Goal: Transaction & Acquisition: Purchase product/service

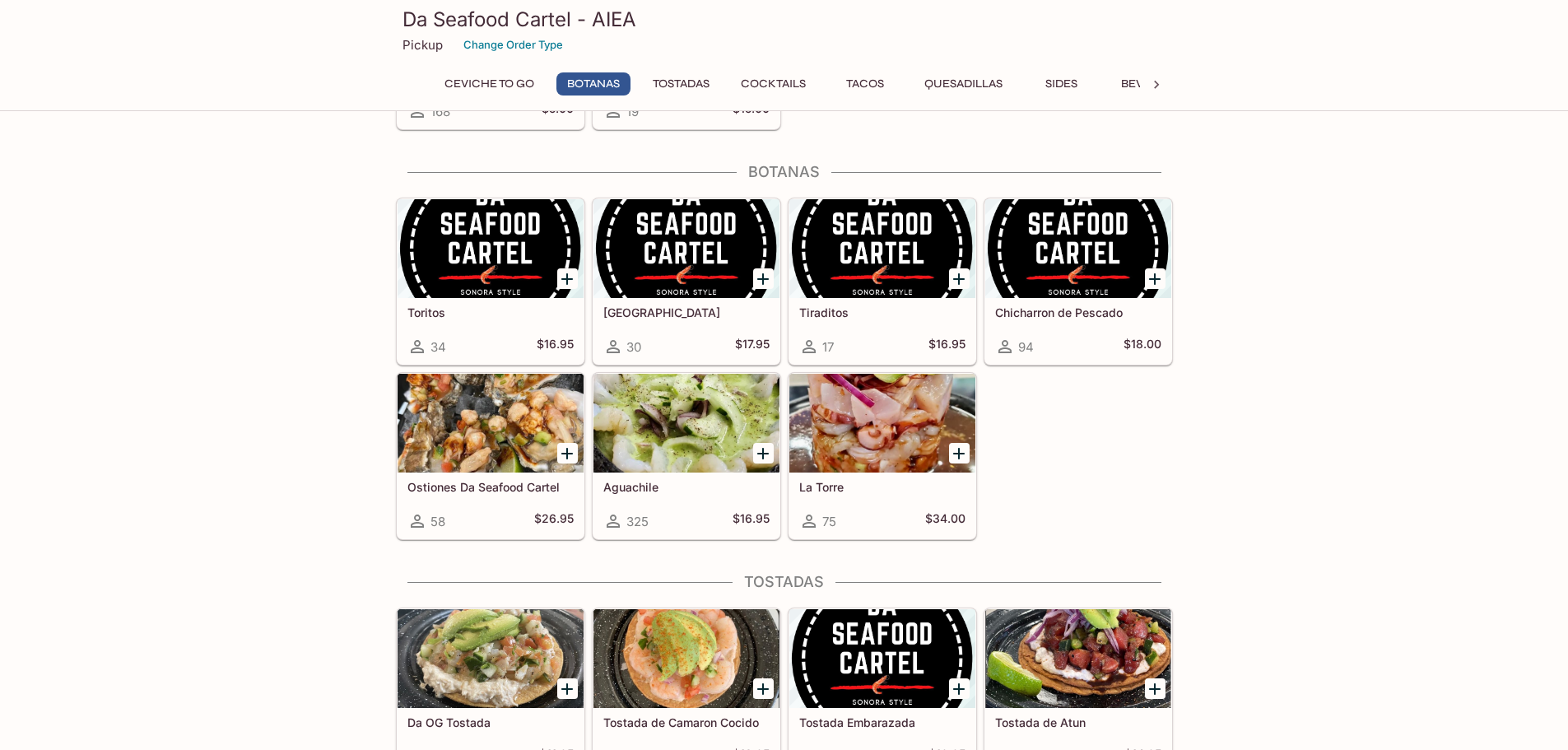
scroll to position [494, 0]
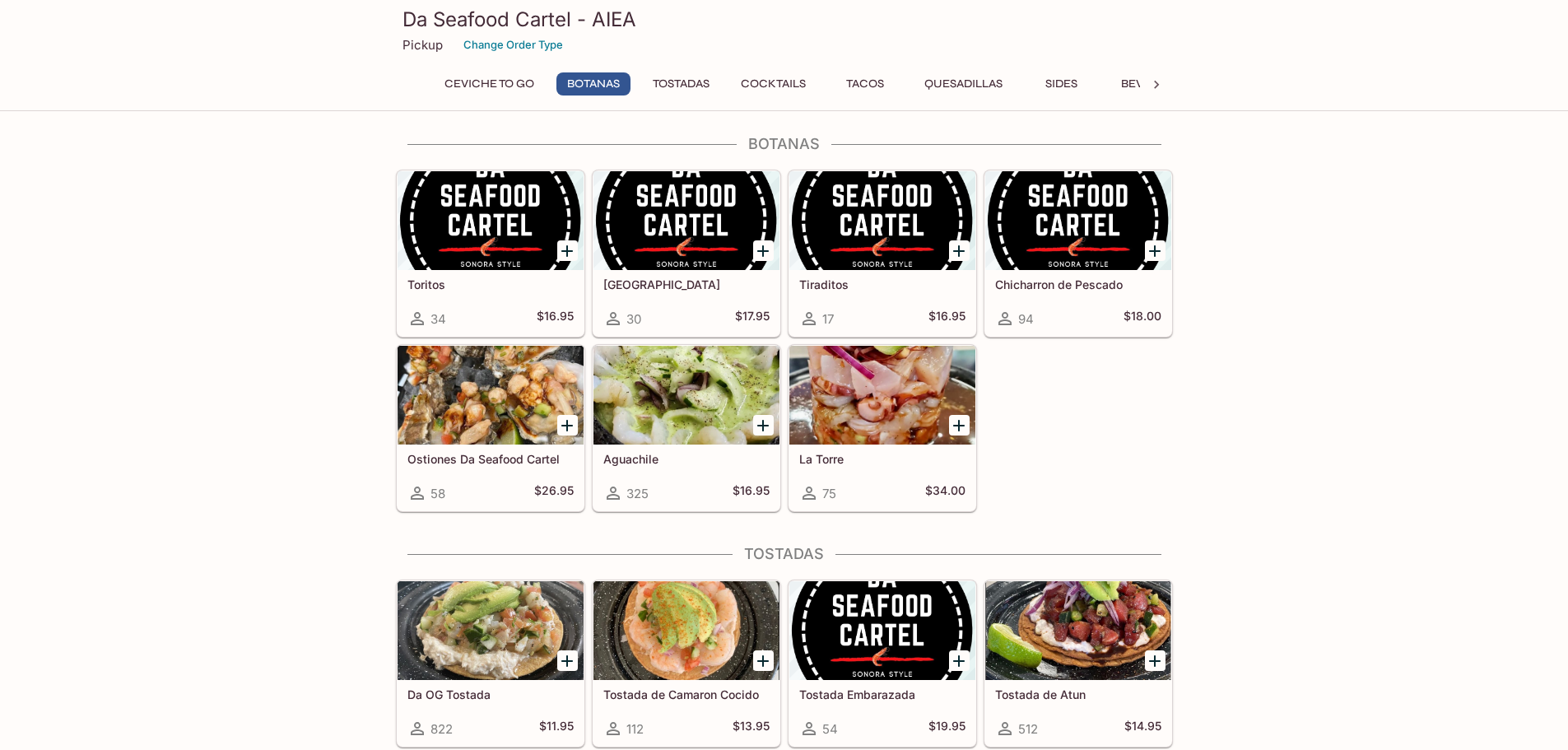
click at [848, 396] on div at bounding box center [882, 395] width 186 height 99
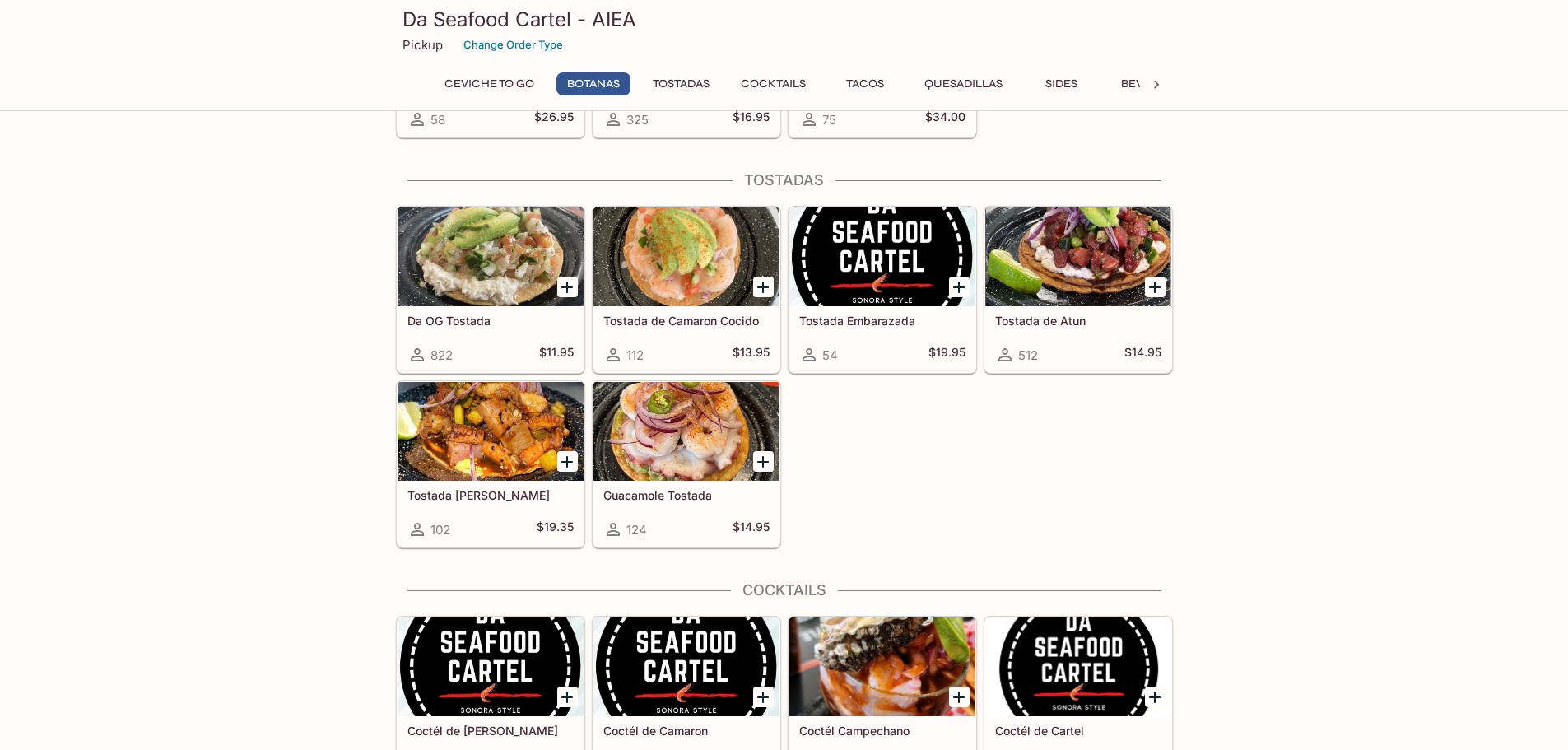
scroll to position [931, 0]
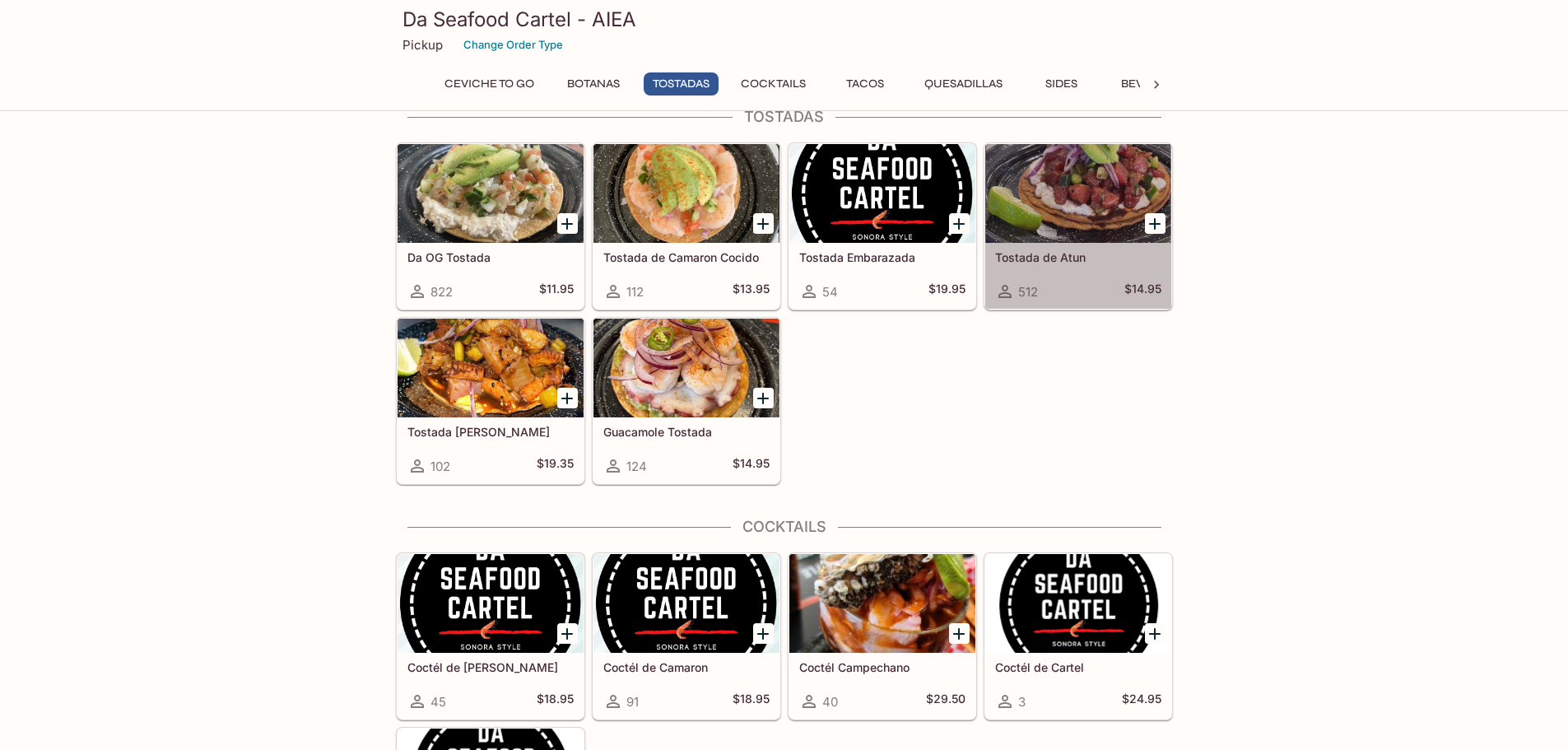
click at [1076, 171] on div at bounding box center [1078, 193] width 186 height 99
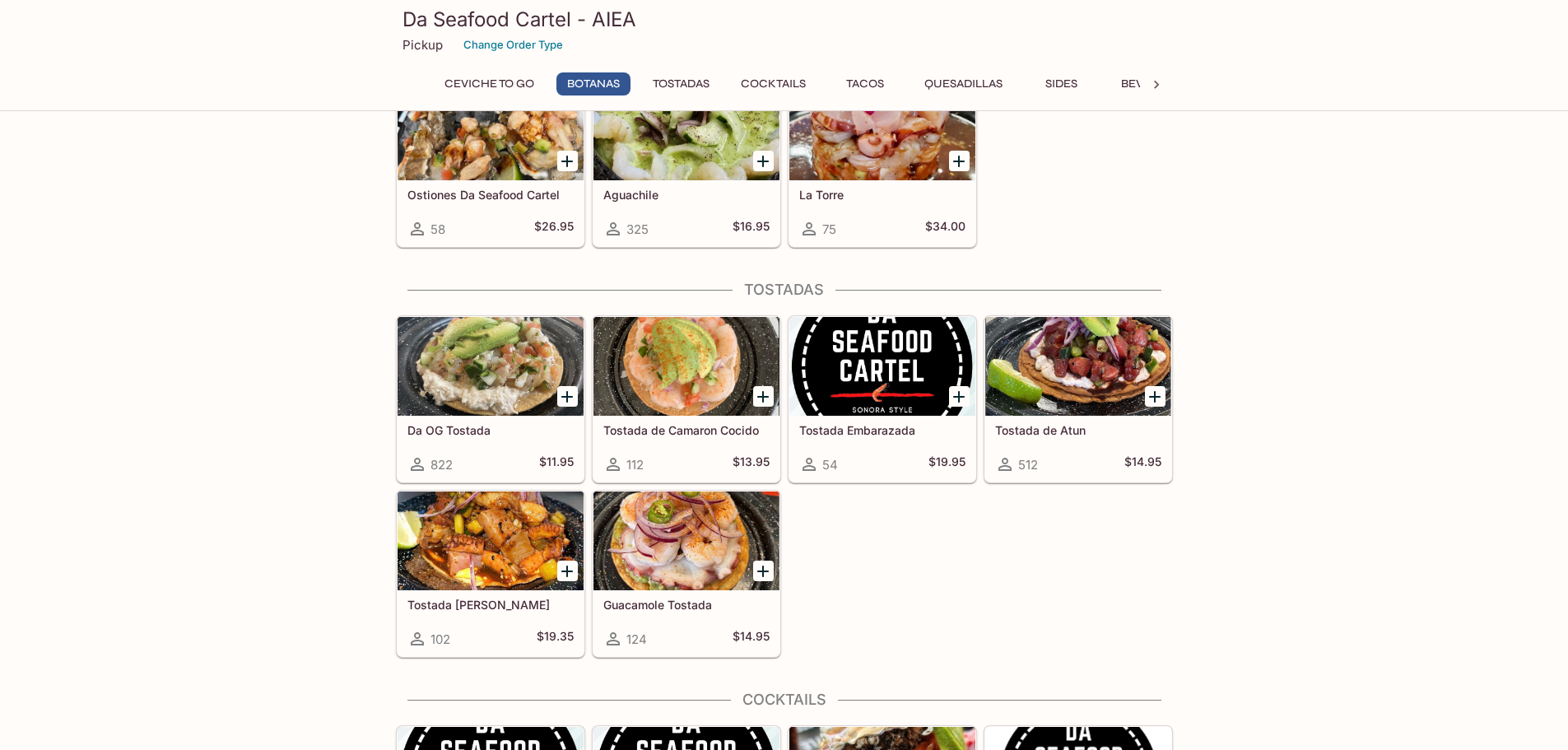
scroll to position [766, 0]
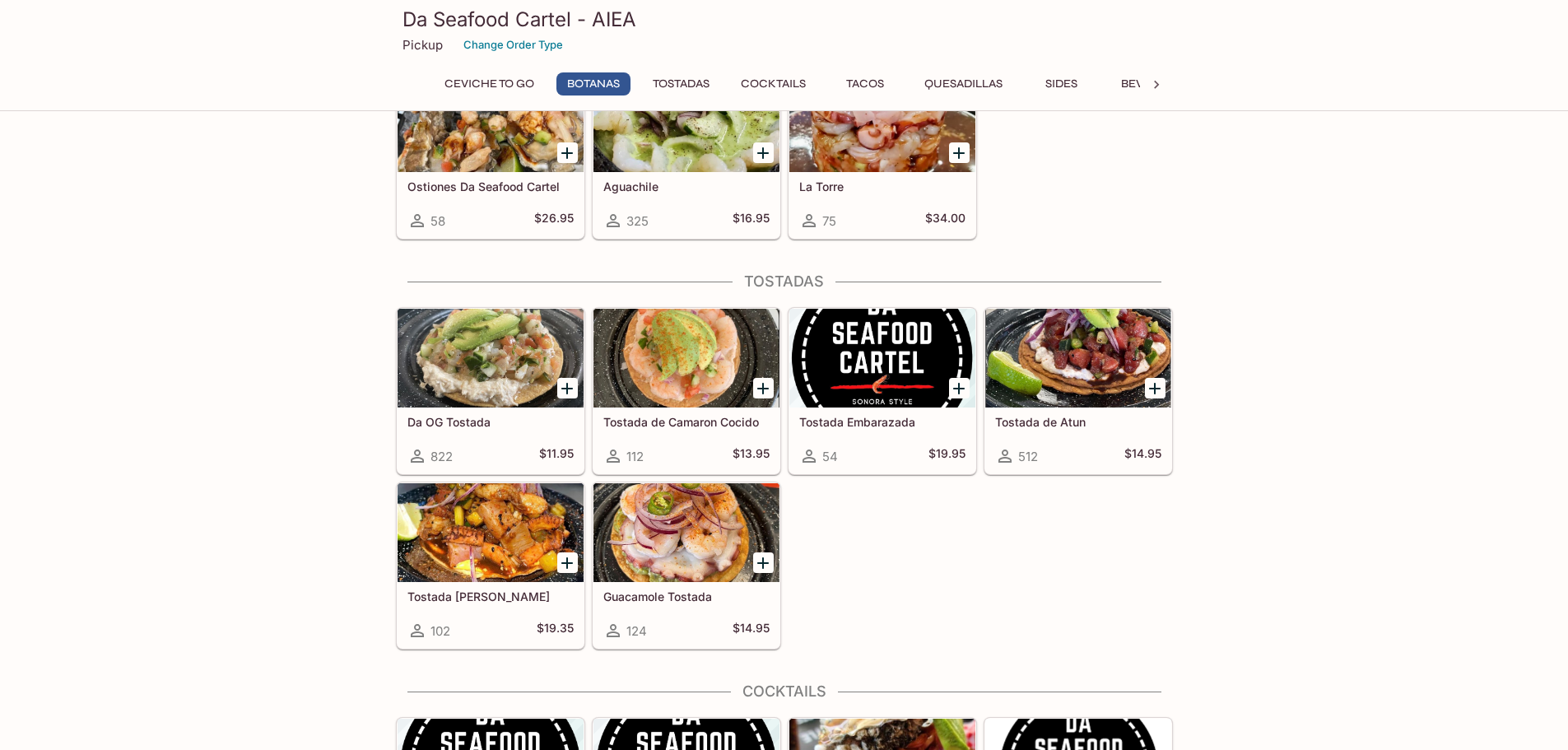
click at [678, 356] on div at bounding box center [686, 358] width 186 height 99
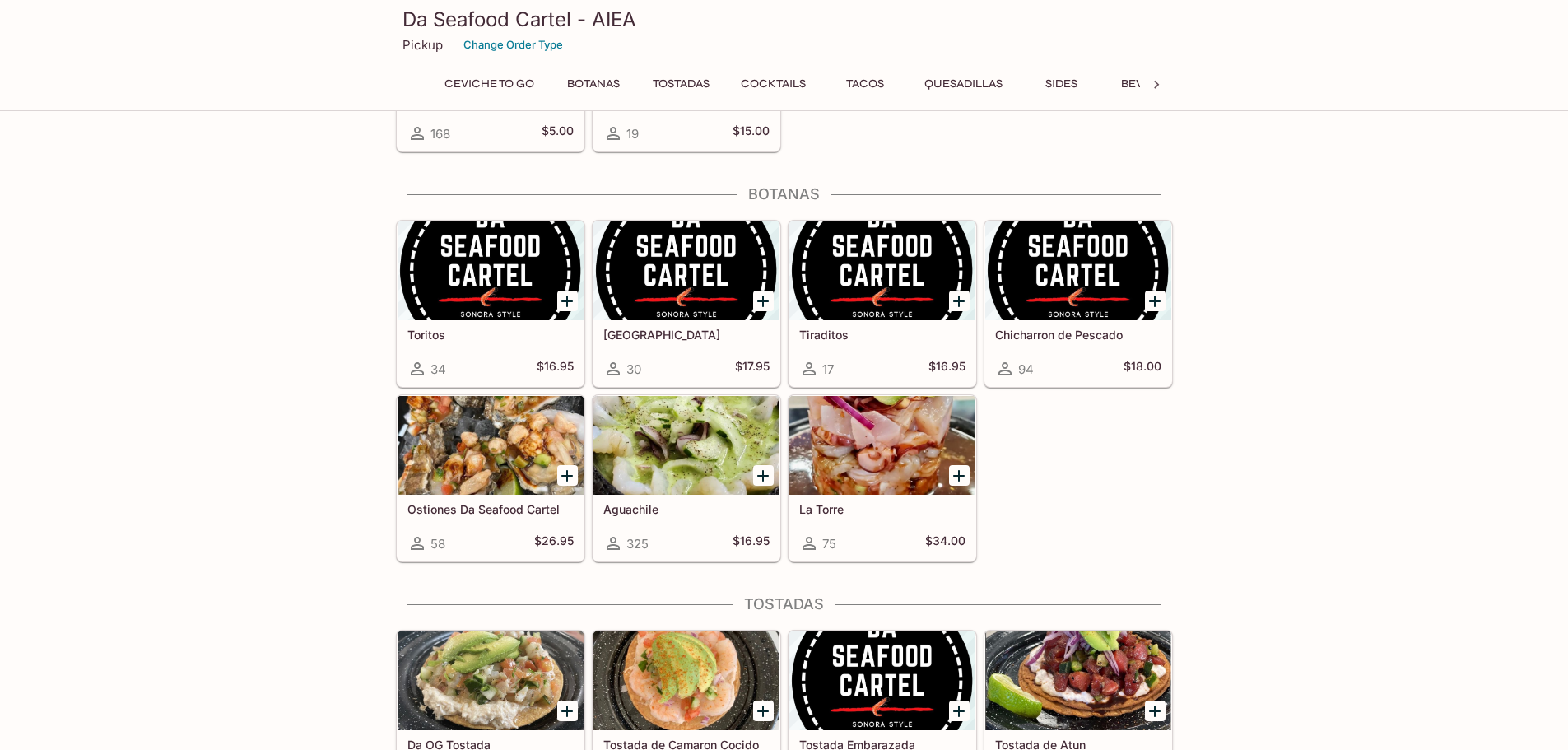
scroll to position [438, 0]
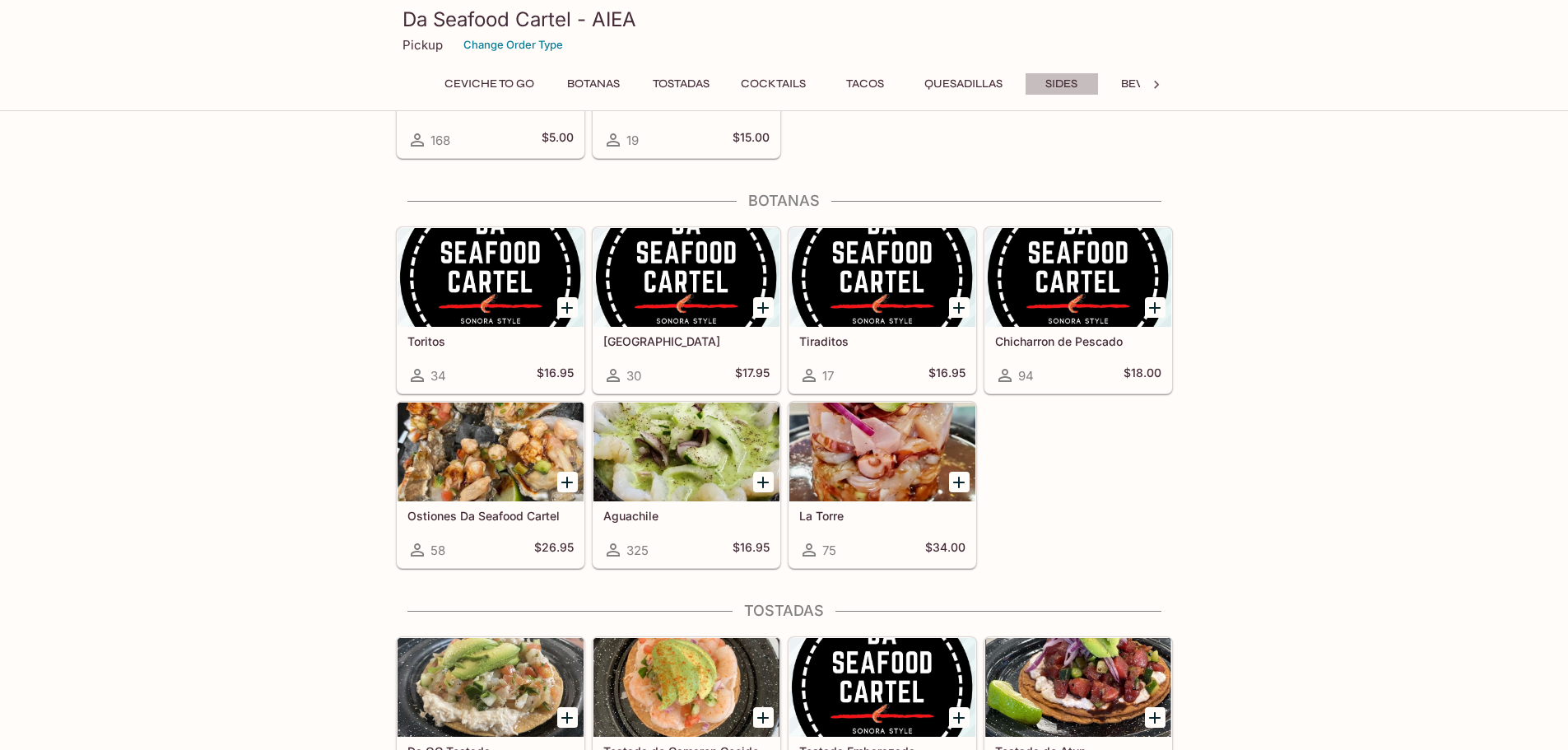
click at [1073, 85] on button "Sides" at bounding box center [1062, 83] width 74 height 23
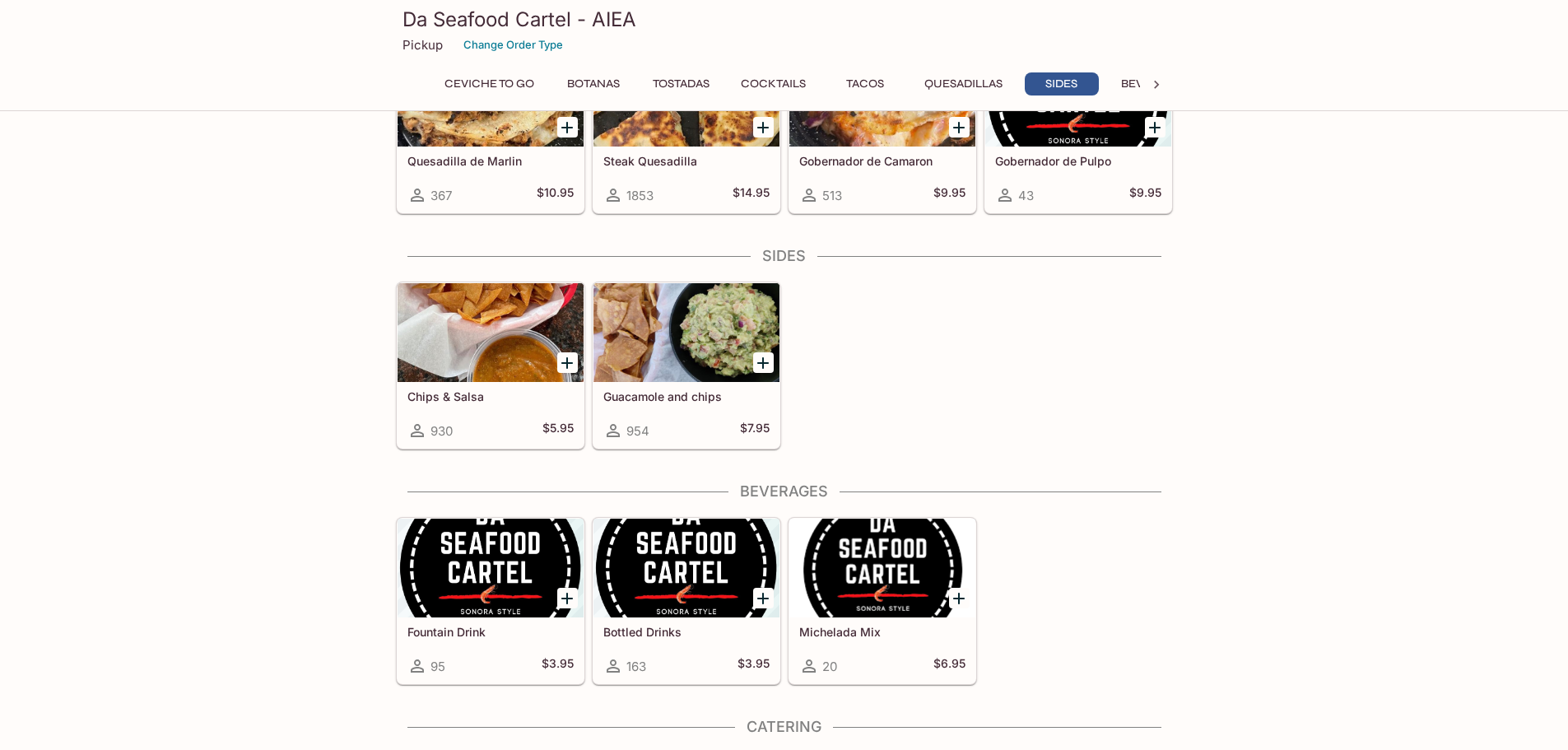
scroll to position [2365, 0]
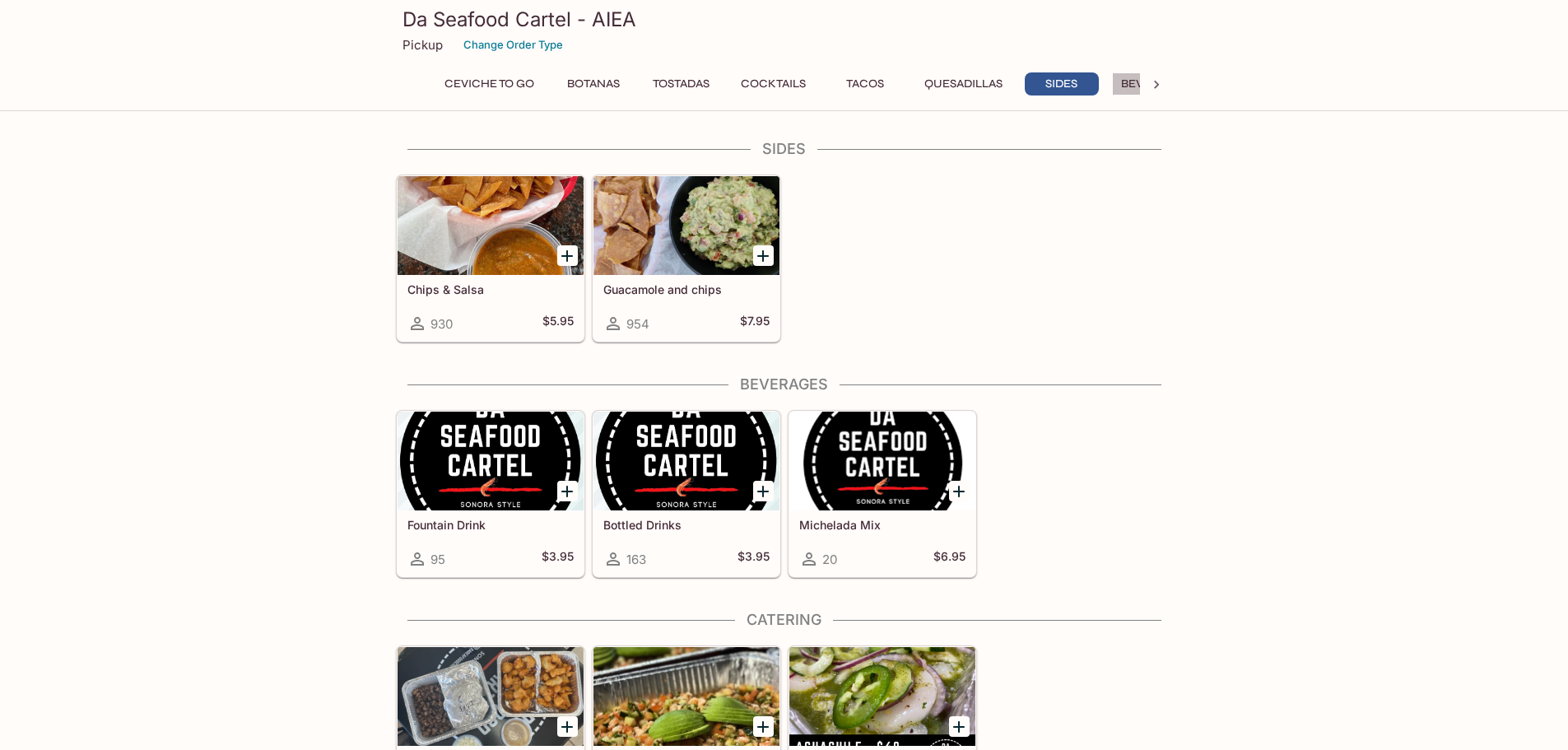
click at [1130, 86] on button "Beverages" at bounding box center [1155, 83] width 87 height 23
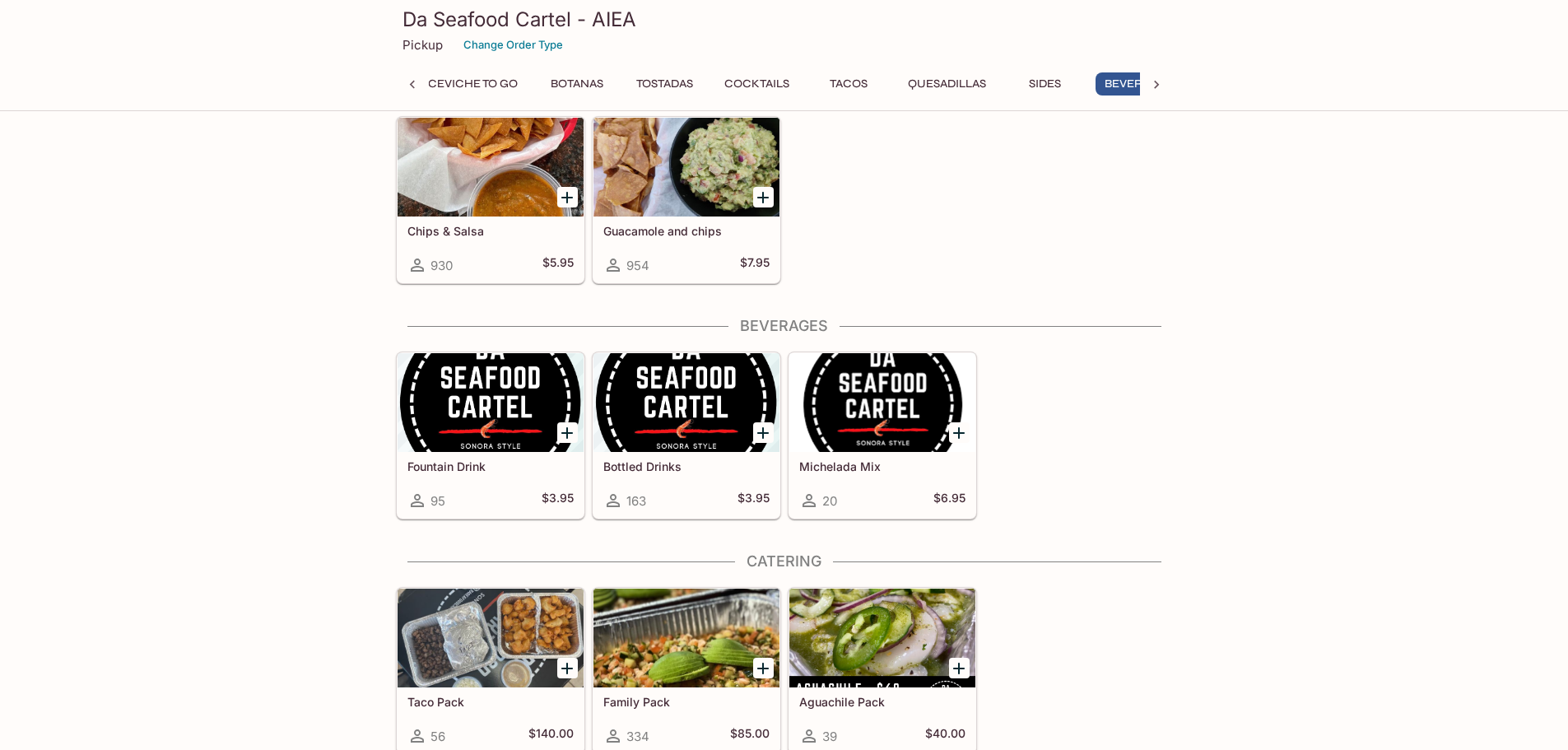
scroll to position [2428, 0]
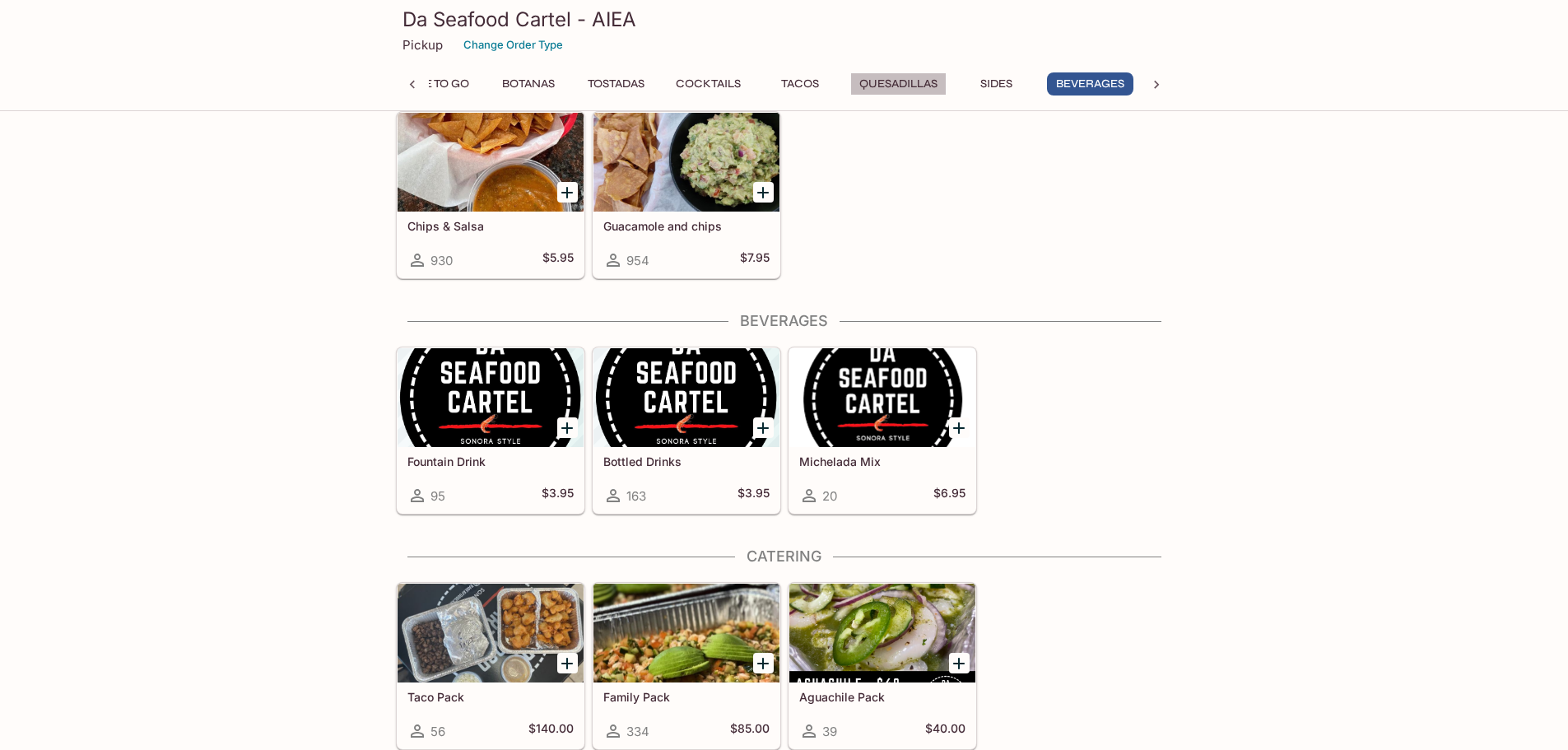
click at [877, 92] on button "Quesadillas" at bounding box center [898, 83] width 96 height 23
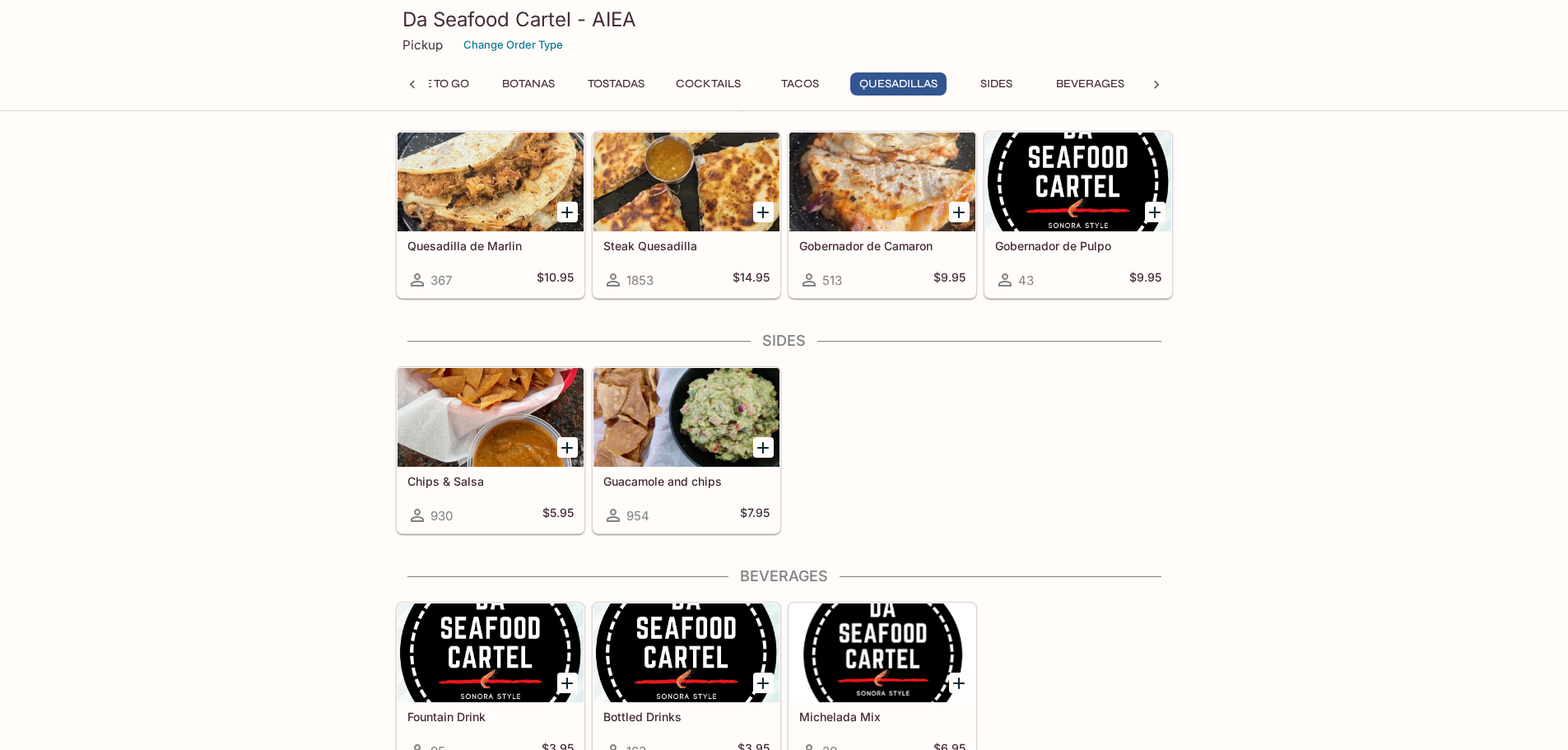
scroll to position [2129, 0]
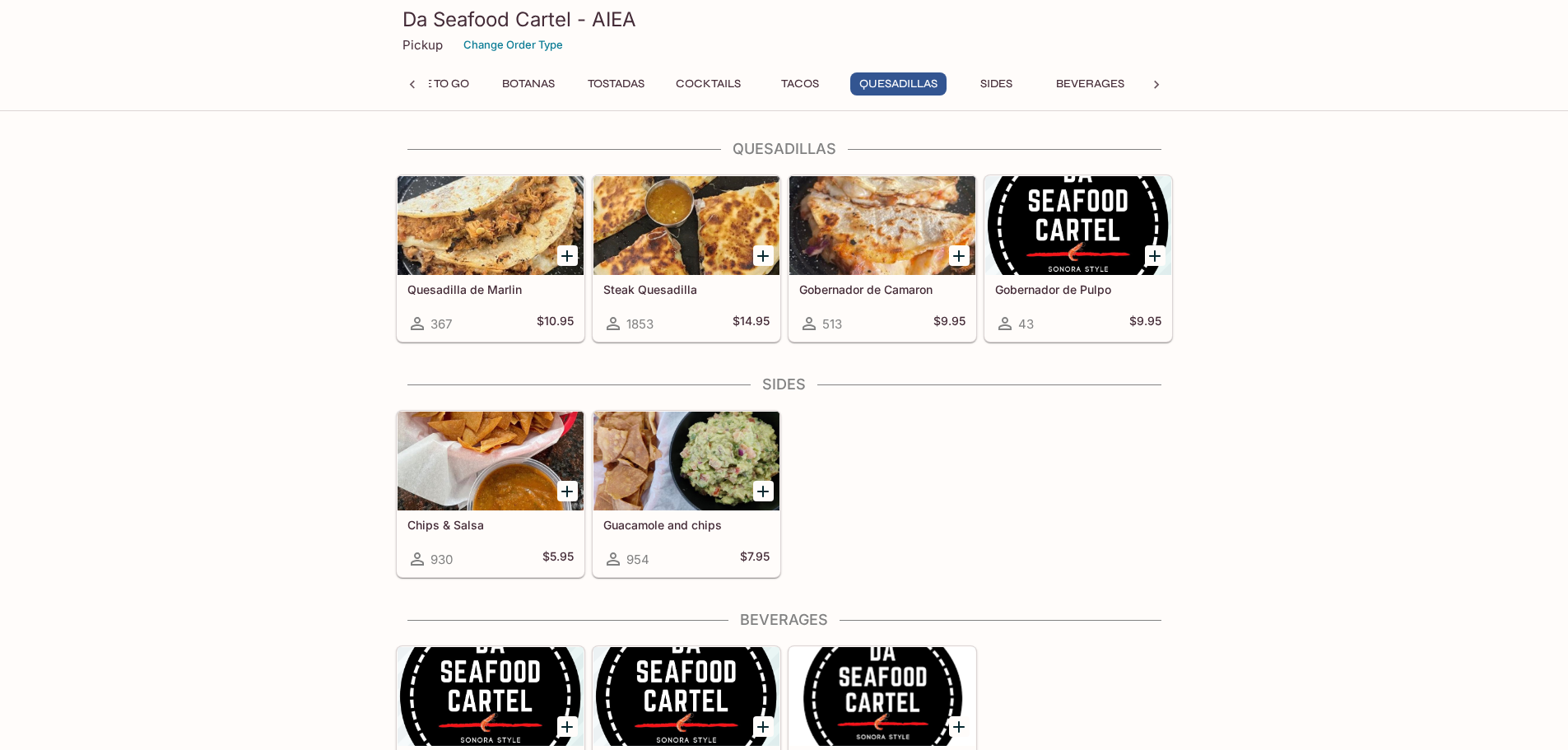
click at [794, 80] on button "Tacos" at bounding box center [799, 83] width 74 height 23
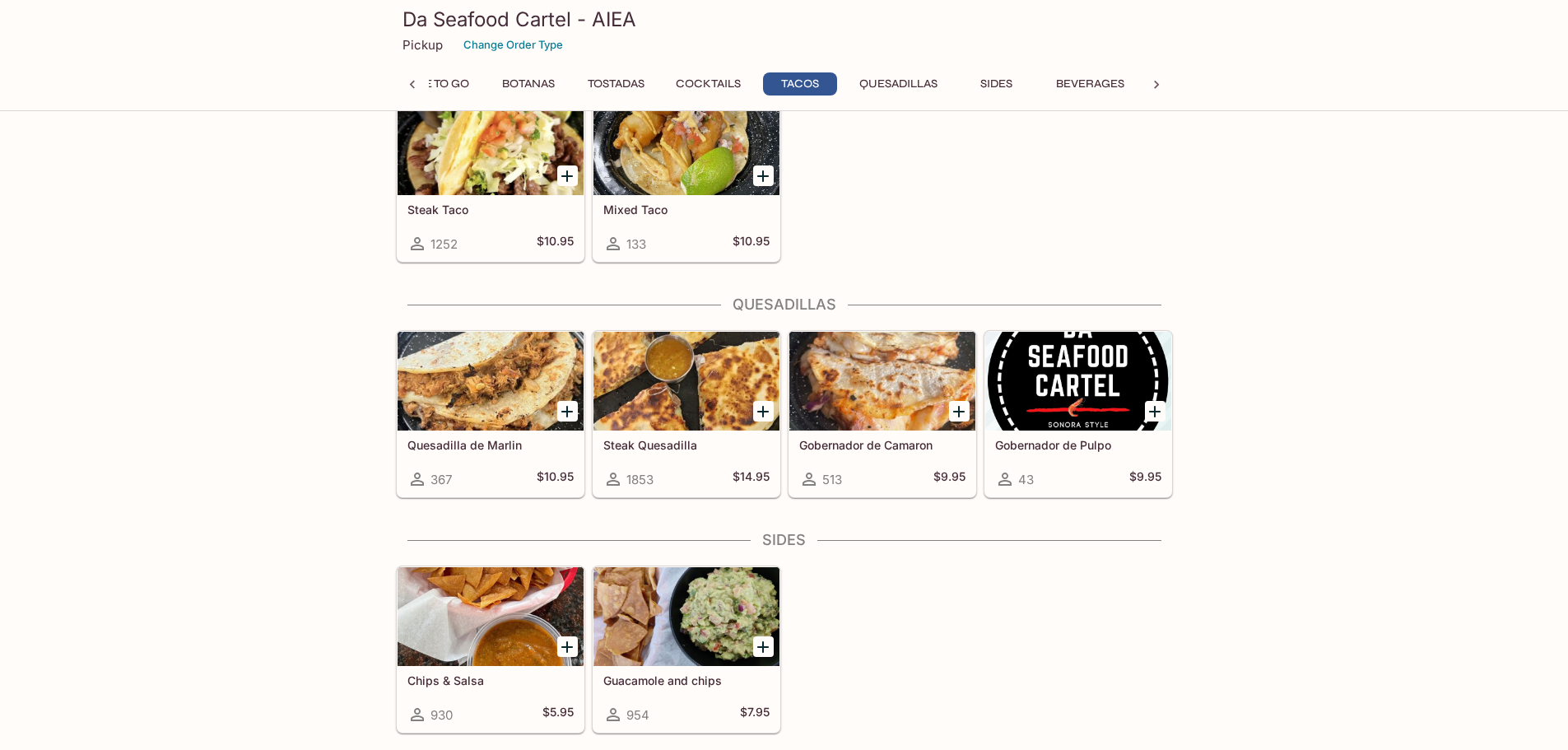
scroll to position [2048, 0]
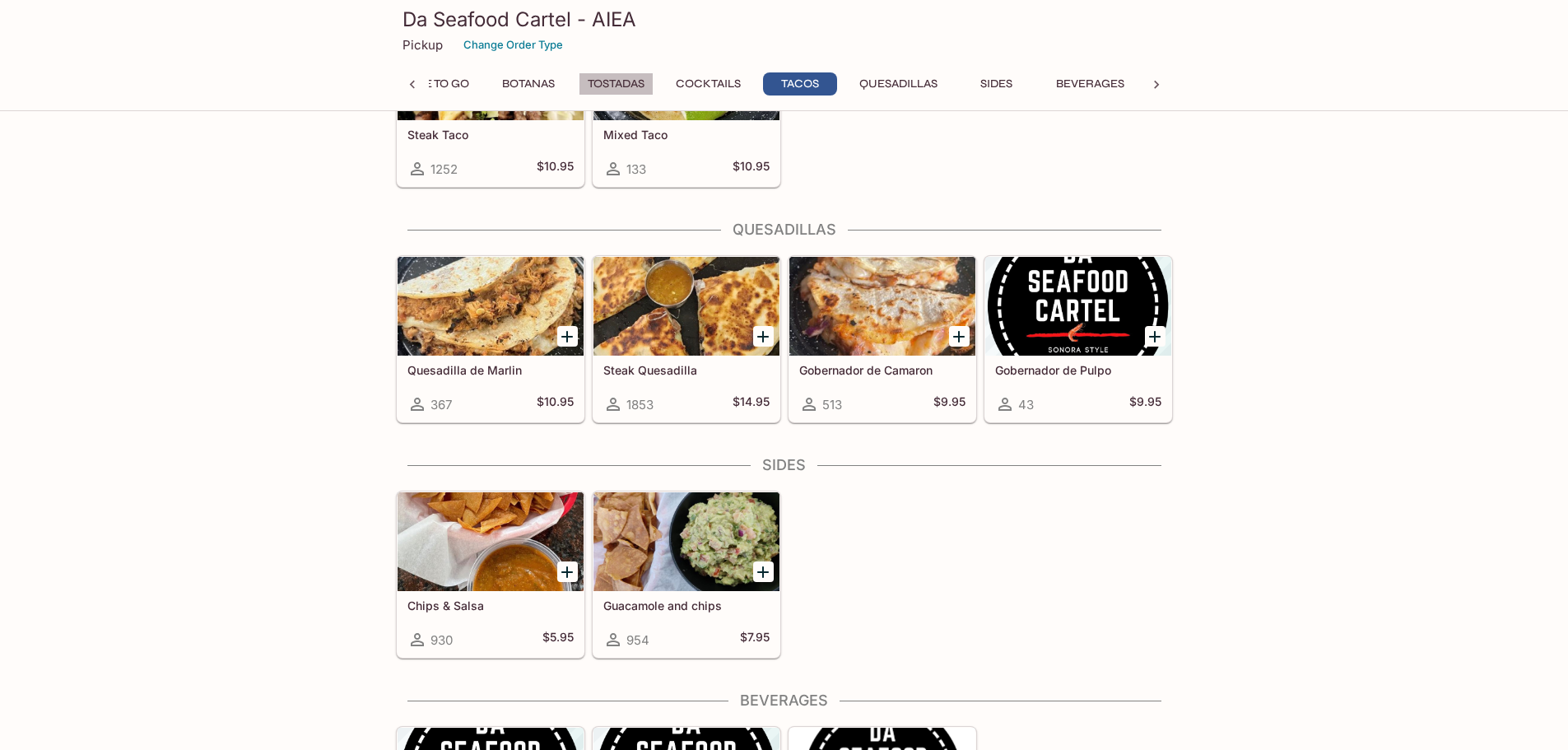
click at [606, 80] on button "Tostadas" at bounding box center [616, 83] width 75 height 23
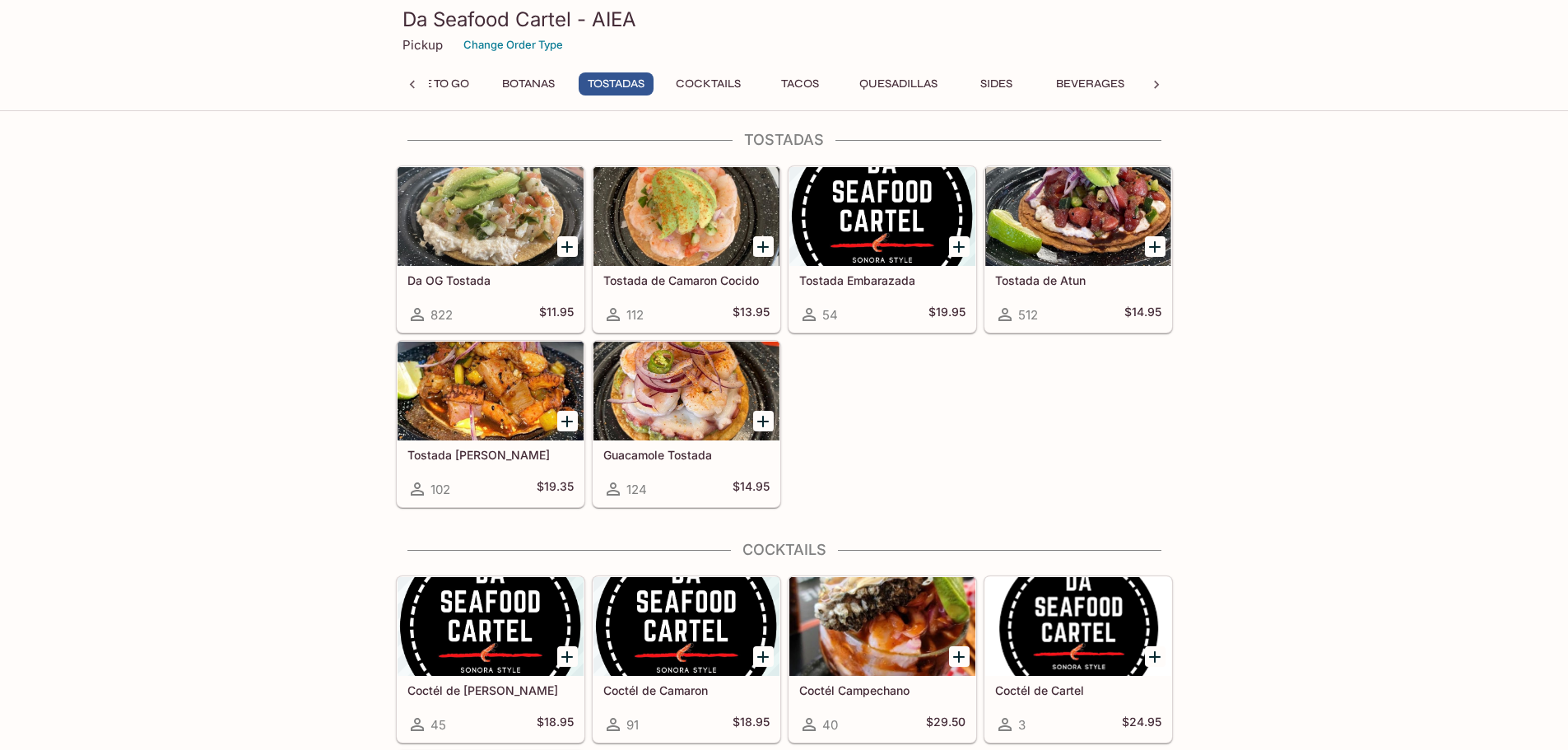
scroll to position [899, 0]
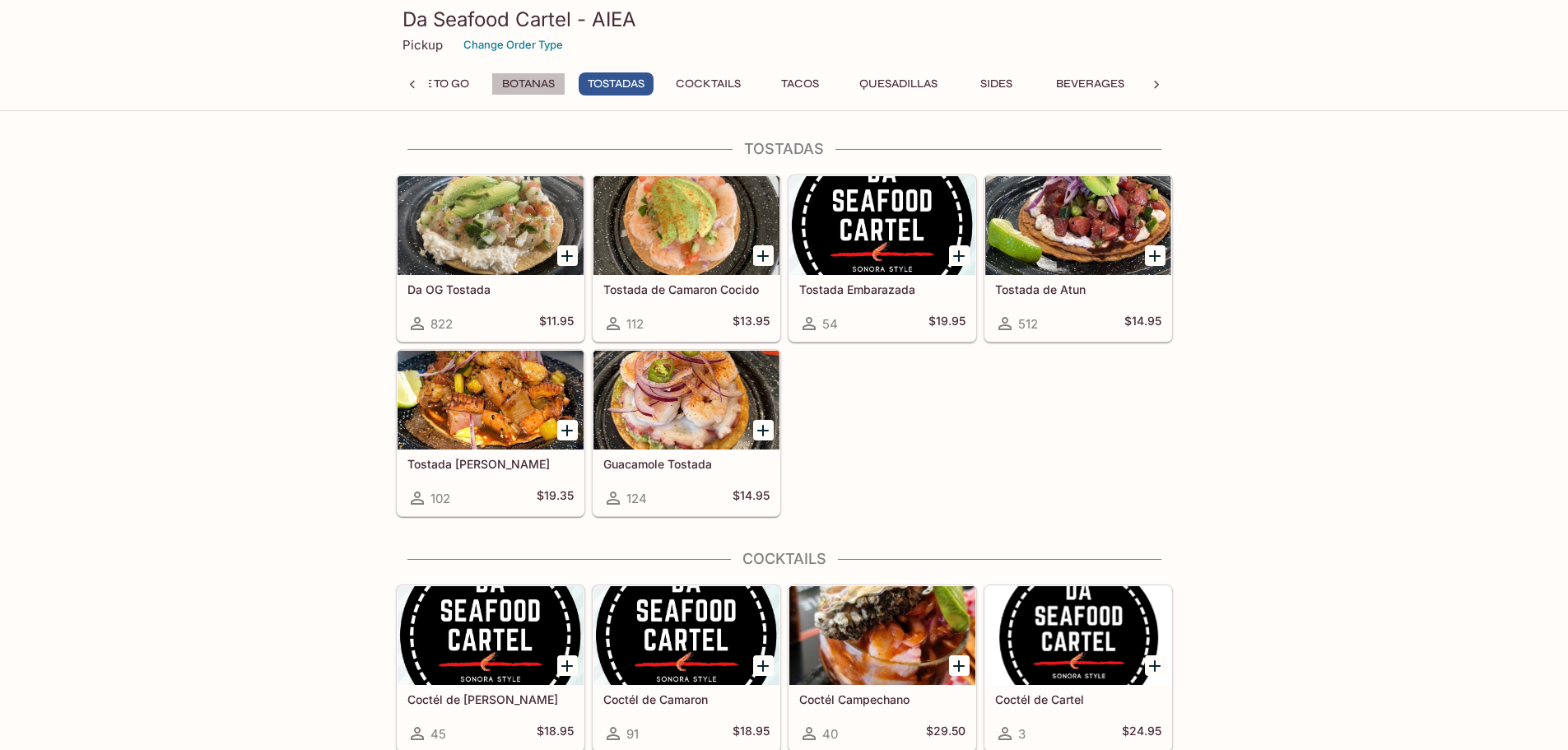
click at [555, 85] on button "Botanas" at bounding box center [528, 83] width 74 height 23
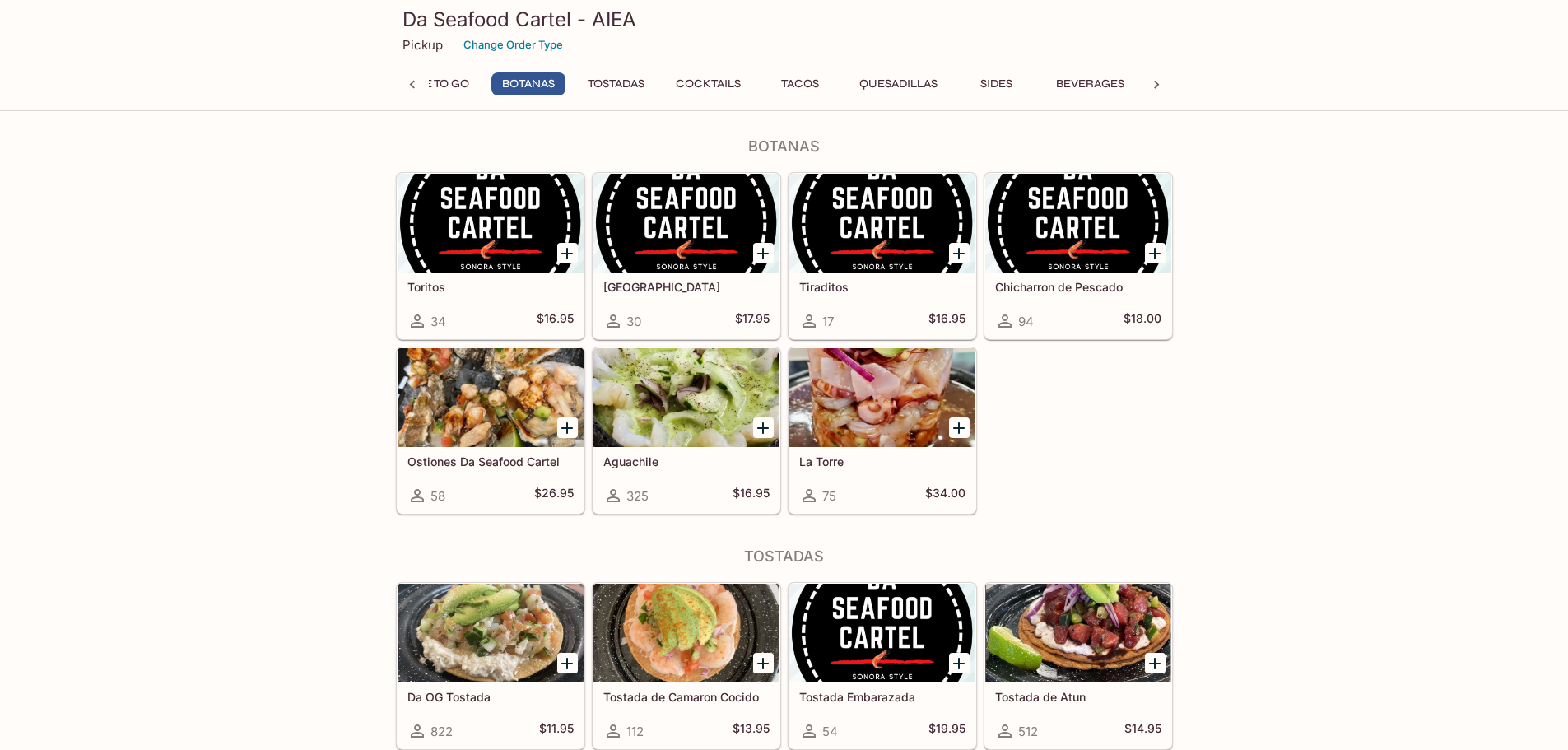
scroll to position [489, 0]
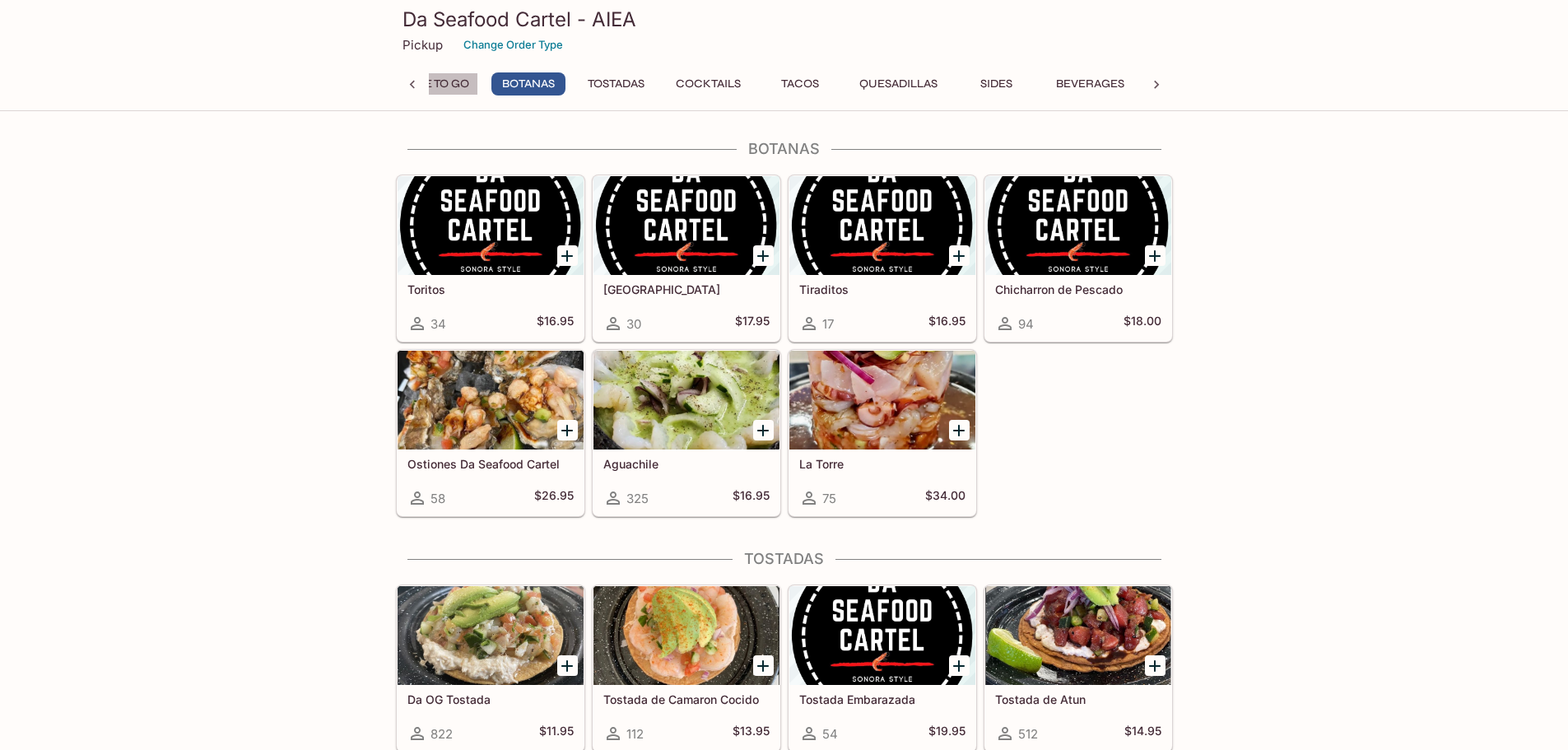
drag, startPoint x: 460, startPoint y: 78, endPoint x: 476, endPoint y: 76, distance: 16.1
click at [459, 78] on button "Ceviche To Go" at bounding box center [425, 83] width 108 height 23
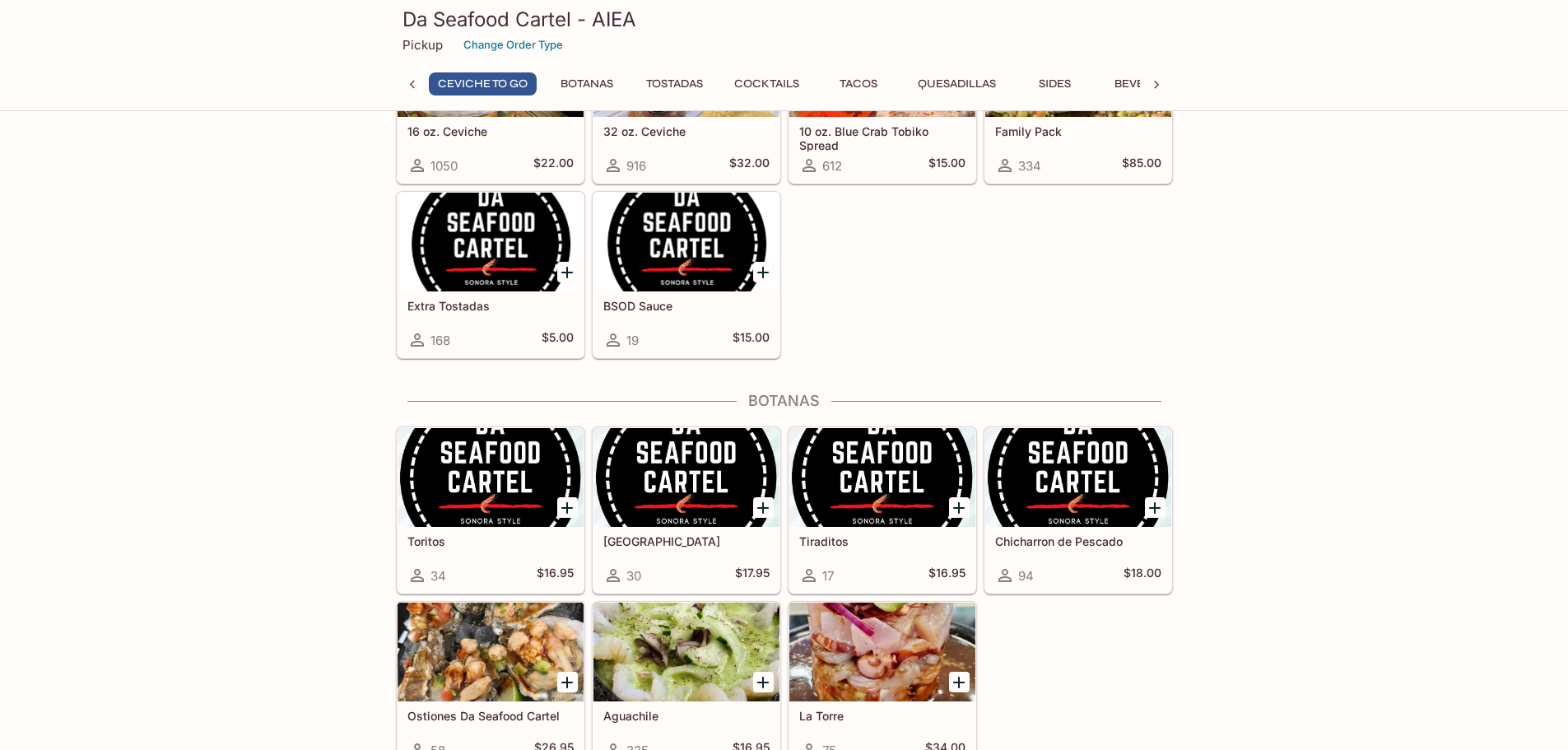
scroll to position [79, 0]
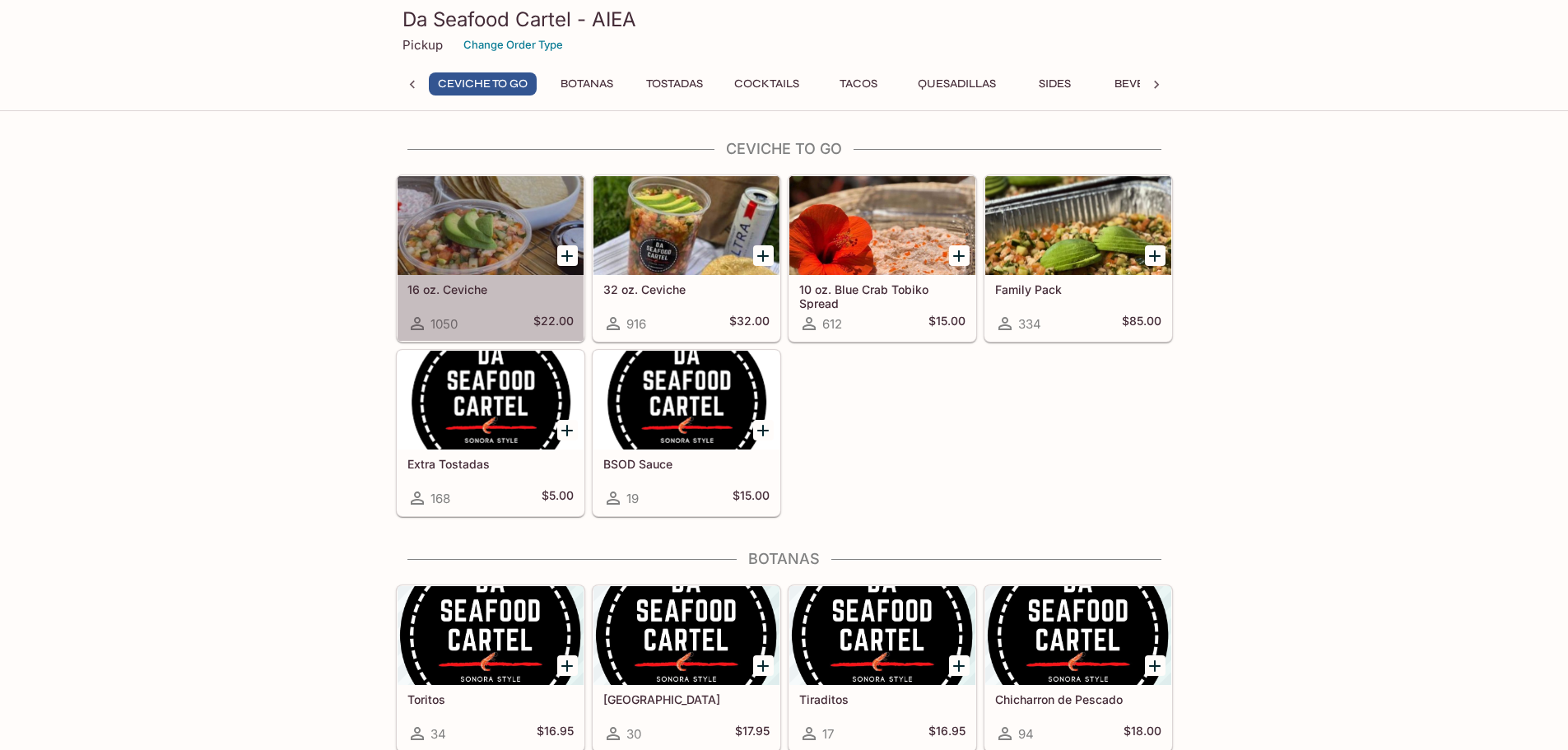
click at [528, 249] on div at bounding box center [490, 225] width 186 height 99
